Goal: Check status: Check status

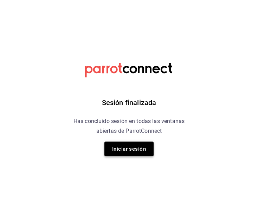
click at [123, 143] on button "Iniciar sesión" at bounding box center [128, 149] width 49 height 15
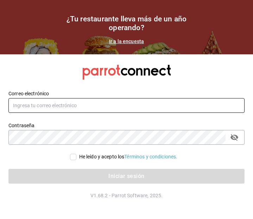
type input "[EMAIL_ADDRESS][DOMAIN_NAME]"
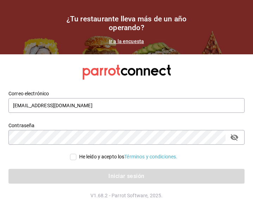
click at [70, 156] on input "He leído y acepto los Términos y condiciones." at bounding box center [73, 157] width 6 height 6
checkbox input "true"
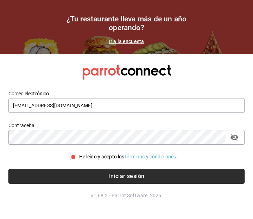
click at [74, 173] on button "Iniciar sesión" at bounding box center [126, 176] width 236 height 15
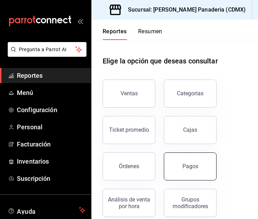
click at [178, 159] on button "Pagos" at bounding box center [190, 167] width 53 height 28
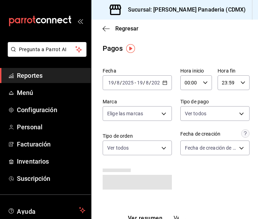
click at [162, 80] on div "2025-08-19 19 / 8 / 2025 - 2025-08-19 19 / 8 / 2025" at bounding box center [137, 83] width 69 height 15
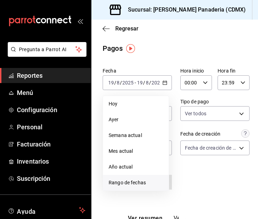
click at [135, 183] on span "Rango de fechas" at bounding box center [136, 182] width 54 height 7
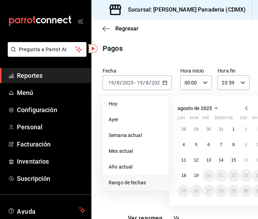
scroll to position [0, 39]
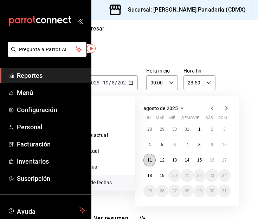
click at [147, 160] on abbr "11" at bounding box center [149, 160] width 5 height 5
click at [146, 173] on button "18" at bounding box center [149, 176] width 12 height 13
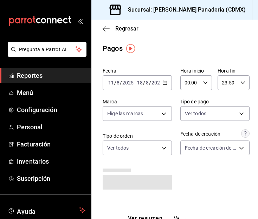
click at [162, 87] on div "2025-08-11 11 / 8 / 2025 - 2025-08-18 18 / 8 / 2025" at bounding box center [137, 83] width 69 height 15
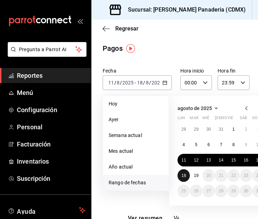
click at [181, 175] on button "18" at bounding box center [183, 176] width 12 height 13
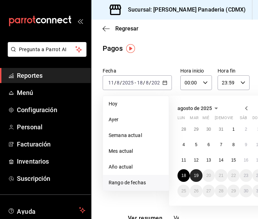
click at [190, 176] on button "19" at bounding box center [196, 176] width 12 height 13
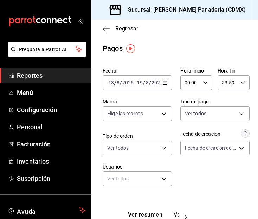
click at [166, 83] on div "2025-08-18 18 / 8 / 2025 - 2025-08-19 19 / 8 / 2025" at bounding box center [137, 83] width 69 height 15
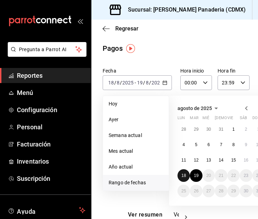
click at [182, 178] on abbr "18" at bounding box center [183, 175] width 5 height 5
click at [195, 178] on abbr "19" at bounding box center [196, 175] width 5 height 5
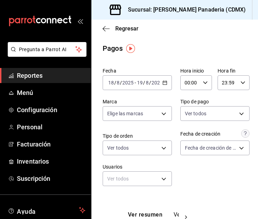
click at [162, 84] on icon "button" at bounding box center [164, 82] width 5 height 5
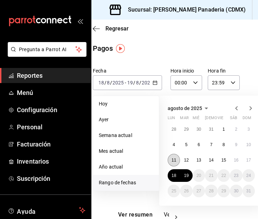
scroll to position [0, 10]
click at [186, 178] on abbr "19" at bounding box center [185, 175] width 5 height 5
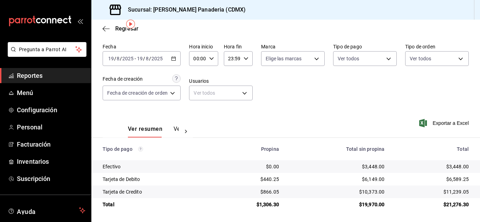
scroll to position [25, 0]
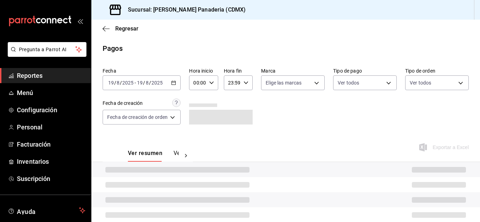
scroll to position [25, 0]
